Goal: Task Accomplishment & Management: Manage account settings

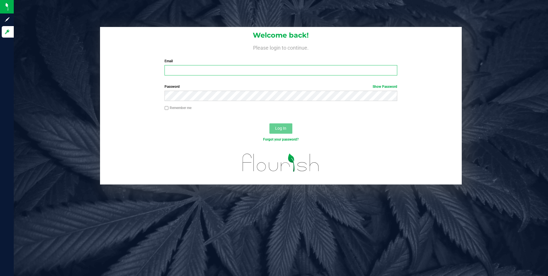
click at [327, 72] on input "Email" at bounding box center [280, 70] width 233 height 10
type input "b"
type input "[EMAIL_ADDRESS][DOMAIN_NAME]"
click at [269, 123] on button "Log In" at bounding box center [280, 128] width 23 height 10
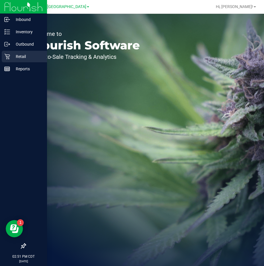
click at [11, 56] on p "Retail" at bounding box center [27, 56] width 34 height 7
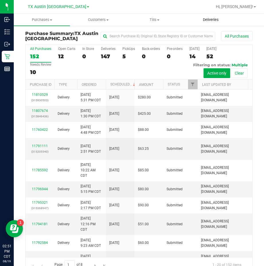
click at [213, 20] on span "Deliveries" at bounding box center [210, 19] width 31 height 5
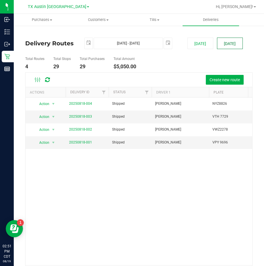
click at [224, 44] on button "[DATE]" at bounding box center [230, 43] width 26 height 11
type input "[DATE] - [DATE]"
type input "[DATE]"
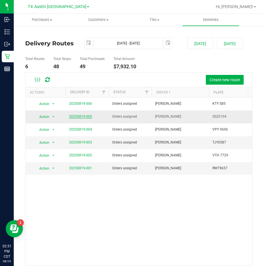
click at [83, 115] on link "20250819-005" at bounding box center [80, 116] width 23 height 4
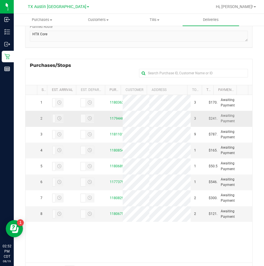
scroll to position [113, 0]
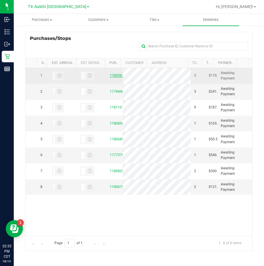
click at [111, 75] on link "11803634" at bounding box center [118, 75] width 16 height 4
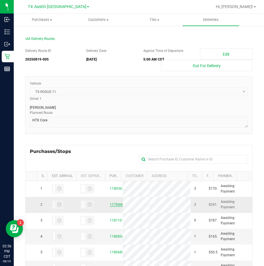
click at [114, 204] on link "11794464" at bounding box center [118, 204] width 16 height 4
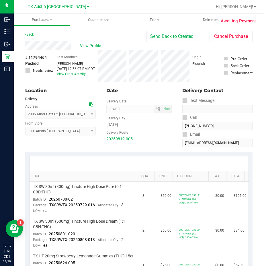
click at [92, 36] on div "Back Send Back to Created Cancel Purchase" at bounding box center [138, 36] width 227 height 10
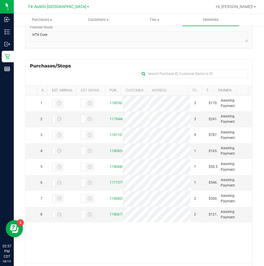
scroll to position [86, 0]
click at [112, 182] on link "11773795" at bounding box center [118, 182] width 16 height 4
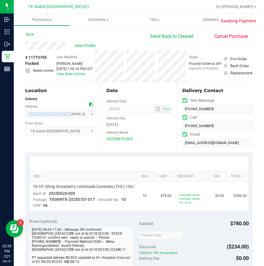
drag, startPoint x: 27, startPoint y: 114, endPoint x: 64, endPoint y: 114, distance: 37.8
click at [64, 114] on span "[STREET_ADDRESS] , [GEOGRAPHIC_DATA] , [GEOGRAPHIC_DATA] 77041 Select address […" at bounding box center [60, 114] width 70 height 9
copy span "[STREET_ADDRESS]"
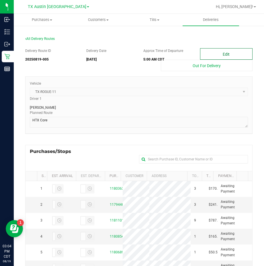
click at [226, 54] on button "Edit" at bounding box center [226, 53] width 52 height 11
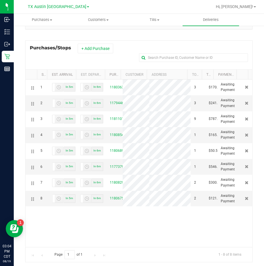
scroll to position [115, 0]
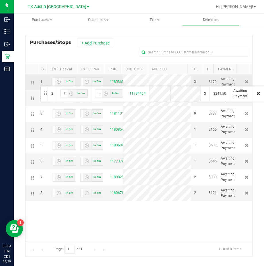
drag, startPoint x: 32, startPoint y: 97, endPoint x: 40, endPoint y: 85, distance: 14.2
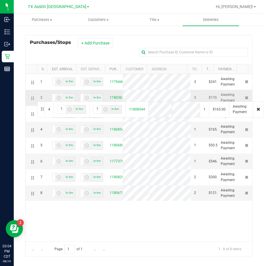
drag, startPoint x: 32, startPoint y: 130, endPoint x: 36, endPoint y: 100, distance: 29.9
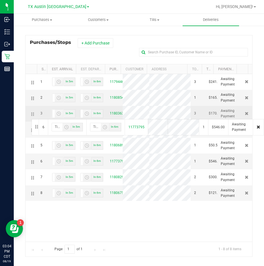
drag, startPoint x: 32, startPoint y: 162, endPoint x: 31, endPoint y: 118, distance: 43.3
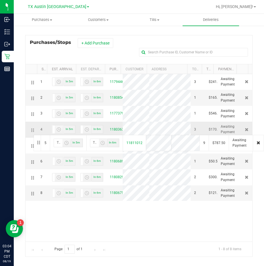
drag, startPoint x: 31, startPoint y: 145, endPoint x: 33, endPoint y: 134, distance: 11.3
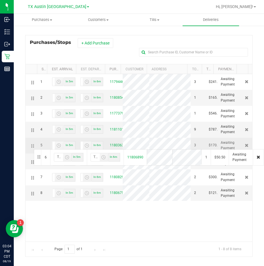
drag, startPoint x: 32, startPoint y: 162, endPoint x: 33, endPoint y: 148, distance: 13.5
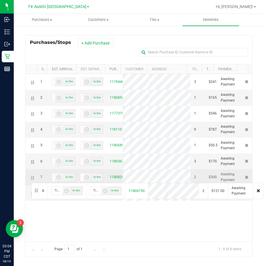
drag, startPoint x: 32, startPoint y: 193, endPoint x: 30, endPoint y: 182, distance: 11.2
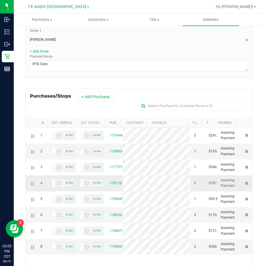
scroll to position [0, 0]
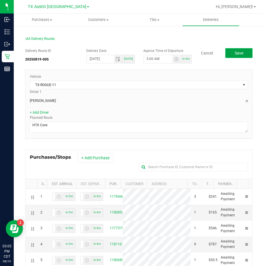
click at [235, 55] on span "Save" at bounding box center [239, 53] width 9 height 5
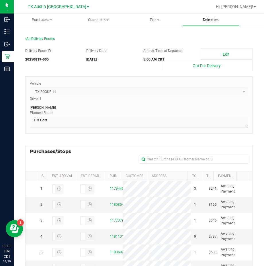
click at [207, 22] on uib-tab-heading "Deliveries" at bounding box center [210, 20] width 56 height 12
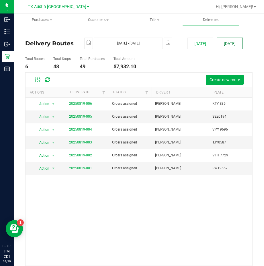
click at [229, 41] on button "[DATE]" at bounding box center [230, 43] width 26 height 11
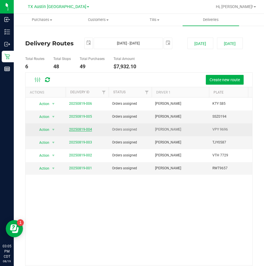
click at [83, 129] on link "20250819-004" at bounding box center [80, 129] width 23 height 4
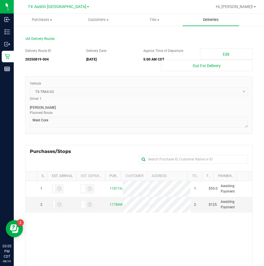
click at [214, 19] on span "Deliveries" at bounding box center [210, 19] width 31 height 5
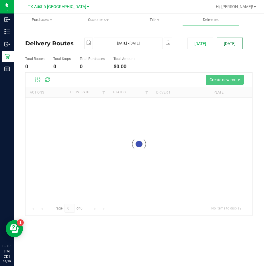
click at [220, 42] on button "[DATE]" at bounding box center [230, 43] width 26 height 11
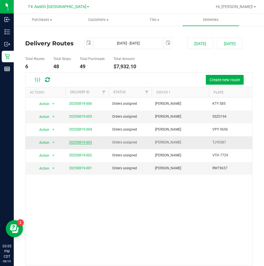
click at [85, 141] on link "20250819-003" at bounding box center [80, 142] width 23 height 4
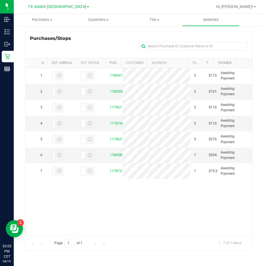
scroll to position [84, 0]
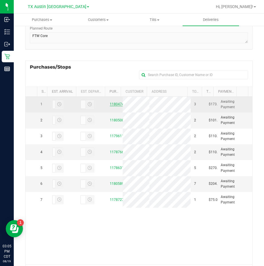
click at [113, 106] on link "11804740" at bounding box center [118, 104] width 16 height 4
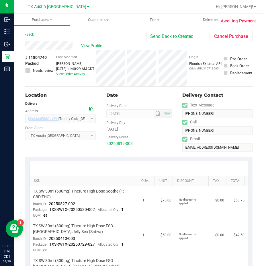
drag, startPoint x: 28, startPoint y: 119, endPoint x: 56, endPoint y: 120, distance: 28.4
click at [55, 120] on span "[STREET_ADDRESS] , Trophy Club , [GEOGRAPHIC_DATA] 76262 Select address [STREET…" at bounding box center [60, 118] width 70 height 9
drag, startPoint x: 56, startPoint y: 120, endPoint x: 44, endPoint y: 103, distance: 21.1
click at [44, 103] on div "Delivery" at bounding box center [60, 103] width 70 height 5
drag, startPoint x: 27, startPoint y: 119, endPoint x: 60, endPoint y: 119, distance: 33.8
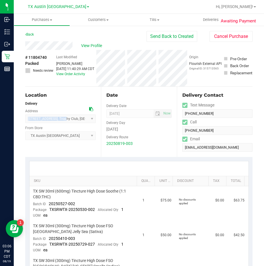
click at [60, 119] on span "[STREET_ADDRESS] , Trophy Club , [GEOGRAPHIC_DATA] 76262 Select address [STREET…" at bounding box center [60, 118] width 70 height 9
copy span "[STREET_ADDRESS]"
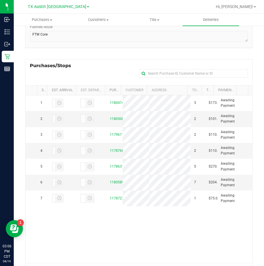
scroll to position [86, 0]
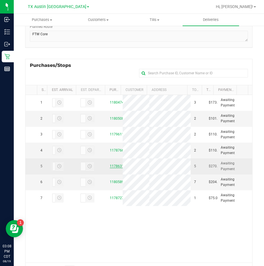
click at [110, 168] on link "11786317" at bounding box center [118, 166] width 16 height 4
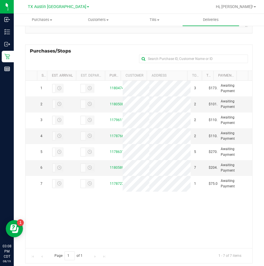
scroll to position [113, 0]
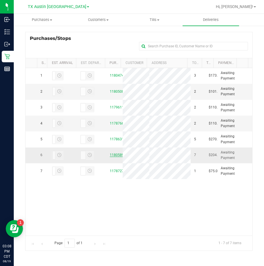
click at [112, 157] on link "11805895" at bounding box center [118, 155] width 16 height 4
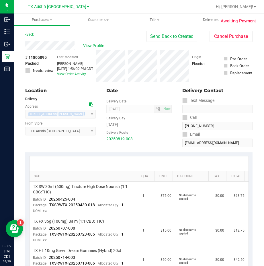
drag, startPoint x: 27, startPoint y: 114, endPoint x: 60, endPoint y: 115, distance: 32.9
click at [60, 115] on span "[STREET_ADDRESS][PERSON_NAME] , [GEOGRAPHIC_DATA] , [GEOGRAPHIC_DATA] 76207 Sel…" at bounding box center [60, 114] width 70 height 9
copy span "[STREET_ADDRESS][PERSON_NAME]"
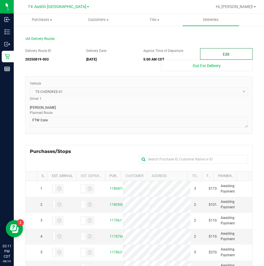
click at [215, 54] on button "Edit" at bounding box center [226, 53] width 52 height 11
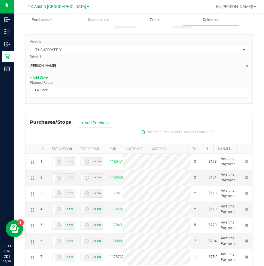
scroll to position [86, 0]
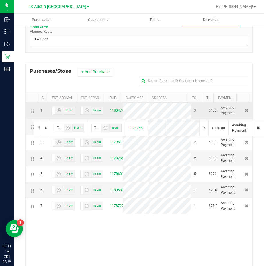
drag, startPoint x: 33, startPoint y: 170, endPoint x: 33, endPoint y: 119, distance: 50.4
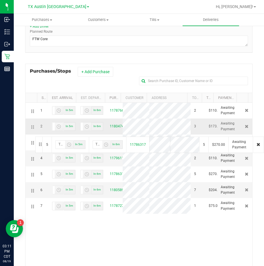
drag, startPoint x: 32, startPoint y: 188, endPoint x: 34, endPoint y: 136, distance: 51.9
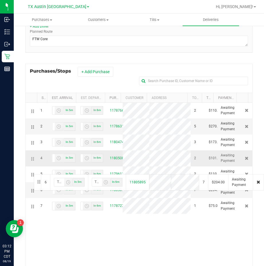
drag, startPoint x: 34, startPoint y: 206, endPoint x: 33, endPoint y: 173, distance: 32.7
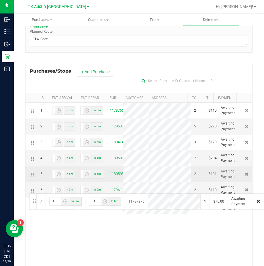
drag, startPoint x: 33, startPoint y: 223, endPoint x: 28, endPoint y: 193, distance: 30.4
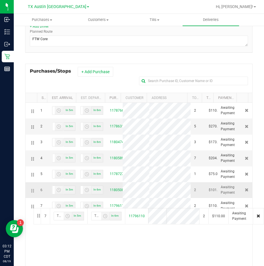
drag, startPoint x: 33, startPoint y: 223, endPoint x: 33, endPoint y: 207, distance: 16.1
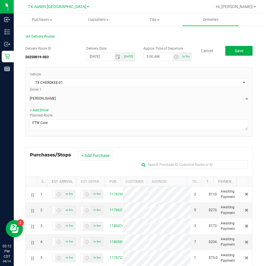
scroll to position [0, 0]
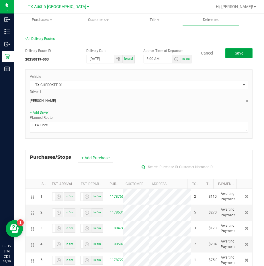
click at [235, 55] on span "Save" at bounding box center [239, 53] width 9 height 5
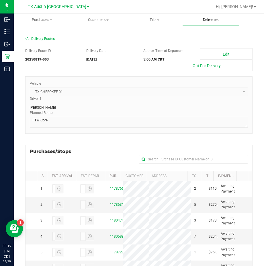
click at [207, 19] on span "Deliveries" at bounding box center [210, 19] width 31 height 5
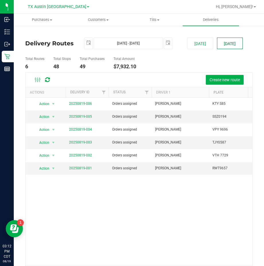
click at [228, 42] on button "[DATE]" at bounding box center [230, 43] width 26 height 11
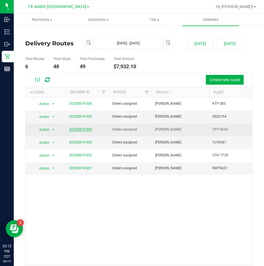
click at [83, 129] on link "20250819-004" at bounding box center [80, 129] width 23 height 4
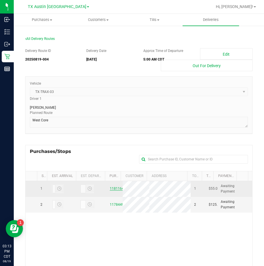
click at [113, 189] on link "11811645" at bounding box center [118, 188] width 16 height 4
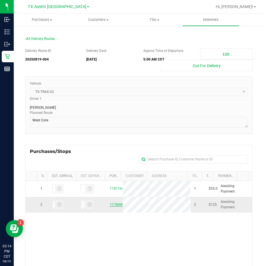
click at [110, 204] on link "11784493" at bounding box center [118, 204] width 16 height 4
click at [216, 20] on span "Deliveries" at bounding box center [210, 19] width 31 height 5
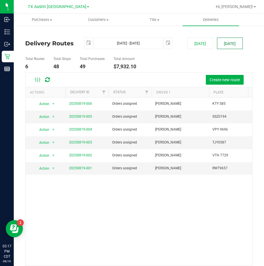
click at [221, 43] on button "[DATE]" at bounding box center [230, 43] width 26 height 11
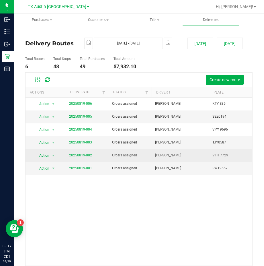
click at [85, 153] on link "20250819-002" at bounding box center [80, 155] width 23 height 4
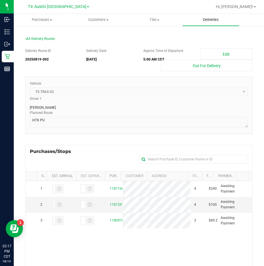
click at [212, 22] on uib-tab-heading "Deliveries" at bounding box center [210, 20] width 56 height 12
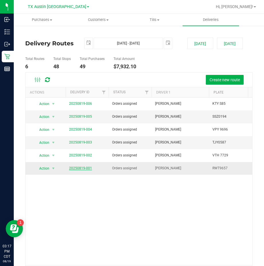
click at [89, 168] on link "20250819-001" at bounding box center [80, 168] width 23 height 4
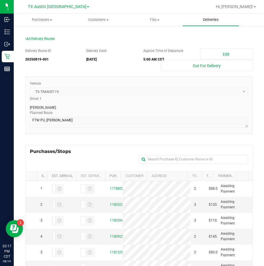
click at [211, 22] on span "Deliveries" at bounding box center [210, 19] width 31 height 5
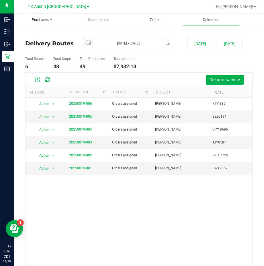
click at [45, 21] on span "Purchases" at bounding box center [42, 19] width 56 height 5
click at [48, 41] on span "Fulfillment" at bounding box center [32, 41] width 36 height 5
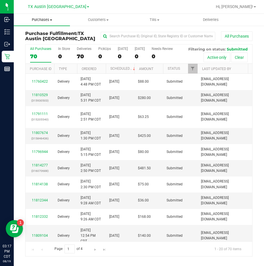
click at [39, 17] on uib-tab-heading "Purchases Summary of purchases Fulfillment All purchases" at bounding box center [42, 20] width 56 height 12
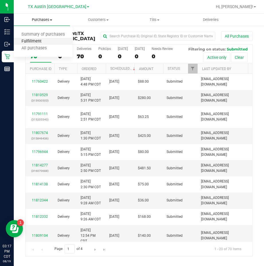
click at [44, 41] on span "Fulfillment" at bounding box center [32, 41] width 36 height 5
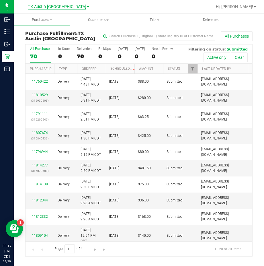
click at [53, 8] on span "TX Austin [GEOGRAPHIC_DATA]" at bounding box center [57, 6] width 58 height 5
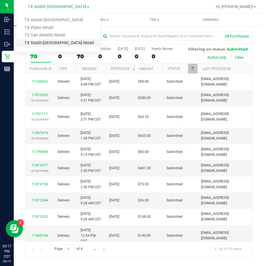
click at [50, 42] on link "TX South-[GEOGRAPHIC_DATA] Retail" at bounding box center [59, 43] width 84 height 8
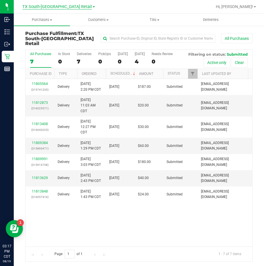
click at [48, 7] on span "TX South-[GEOGRAPHIC_DATA] Retail" at bounding box center [57, 6] width 70 height 5
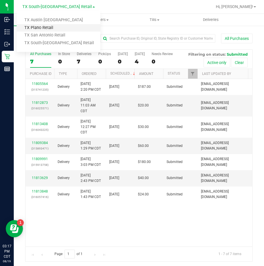
click at [43, 25] on link "TX Plano Retail" at bounding box center [59, 28] width 84 height 8
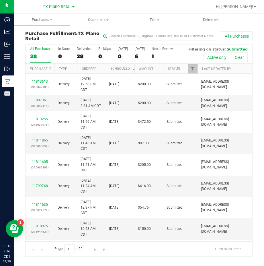
click at [48, 6] on span "TX Plano Retail" at bounding box center [57, 6] width 29 height 5
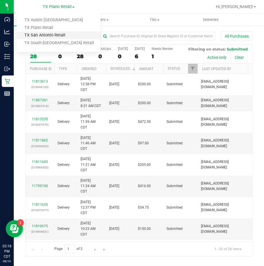
click at [44, 35] on link "TX San Antonio Retail" at bounding box center [59, 36] width 84 height 8
